Goal: Task Accomplishment & Management: Manage account settings

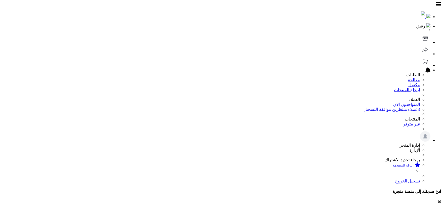
select select
type input "****"
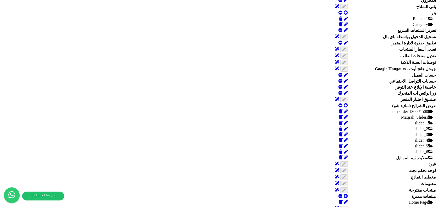
click at [343, 2] on icon at bounding box center [345, 0] width 4 height 4
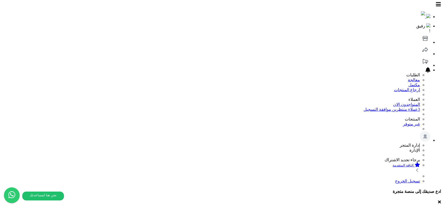
select select
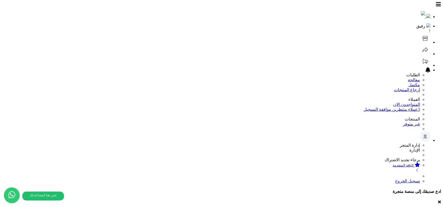
select select
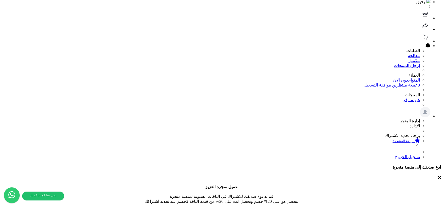
select select "*"
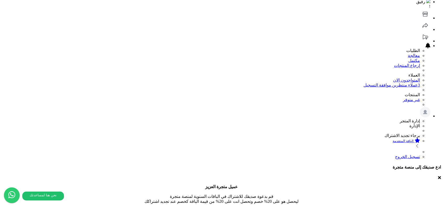
select select "*"
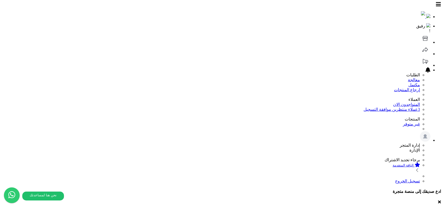
type input "*"
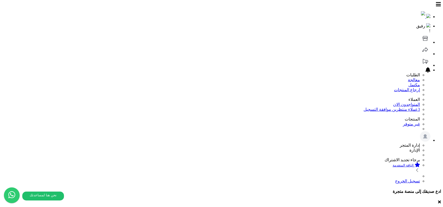
type input "**"
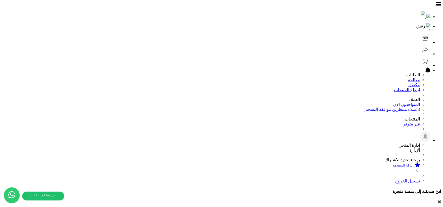
select select "*"
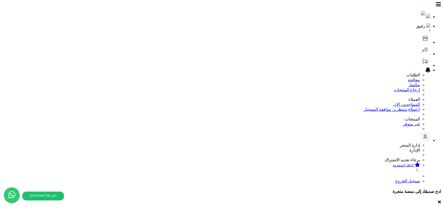
select select
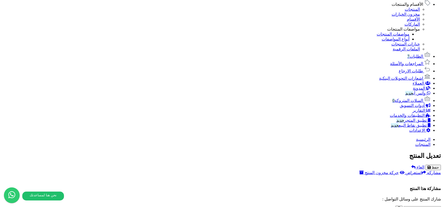
scroll to position [293, 0]
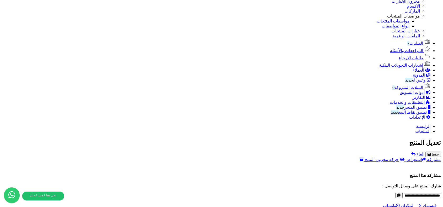
select select "*"
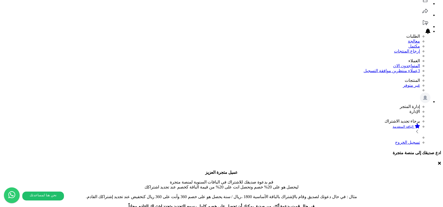
scroll to position [25, 0]
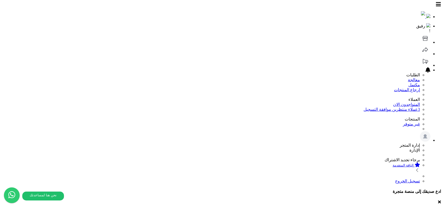
select select
